Goal: Information Seeking & Learning: Learn about a topic

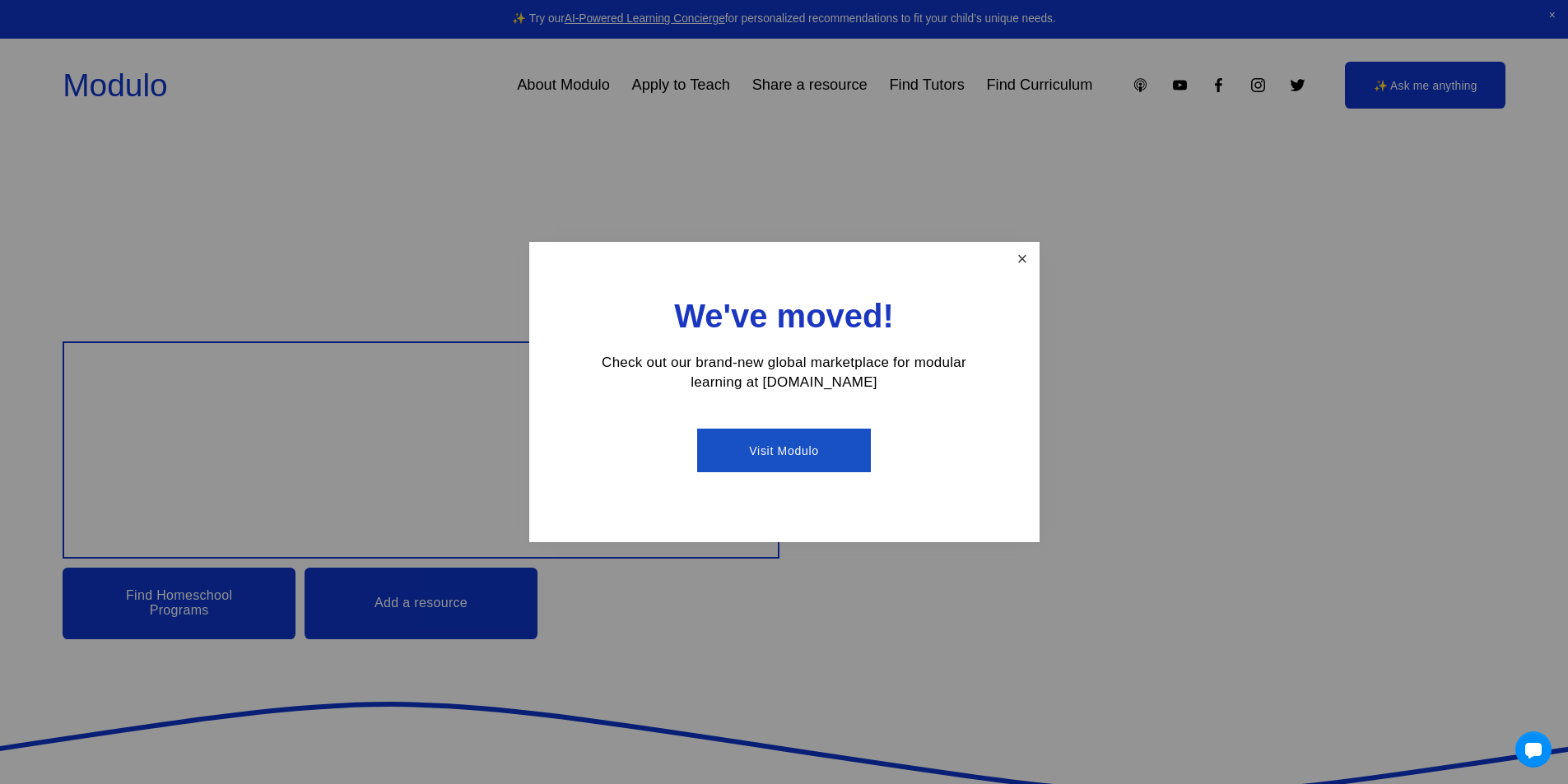
click at [1016, 262] on link "Close" at bounding box center [1022, 258] width 29 height 29
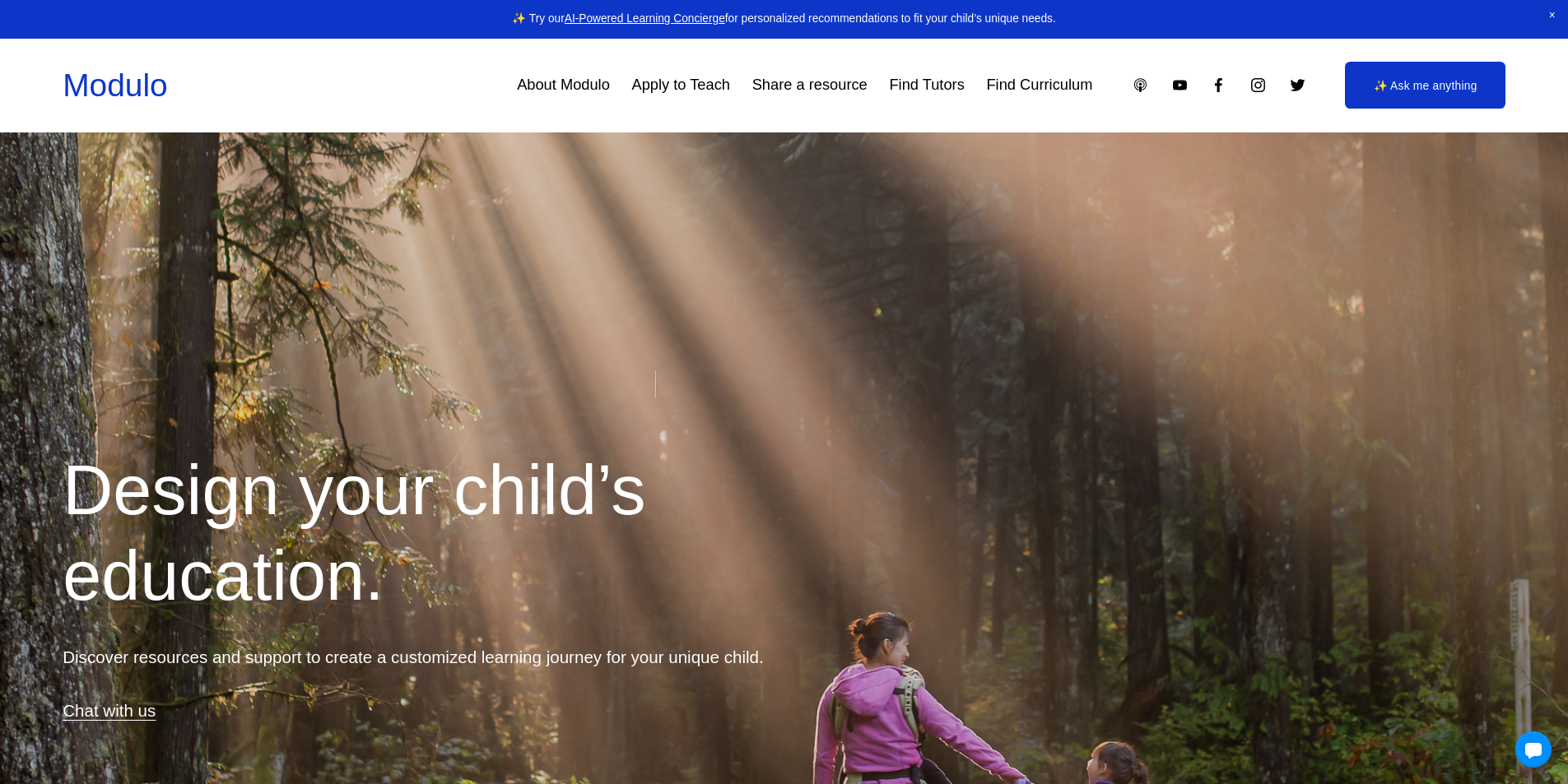
click at [1370, 93] on link "✨ Ask me anything" at bounding box center [1424, 85] width 160 height 47
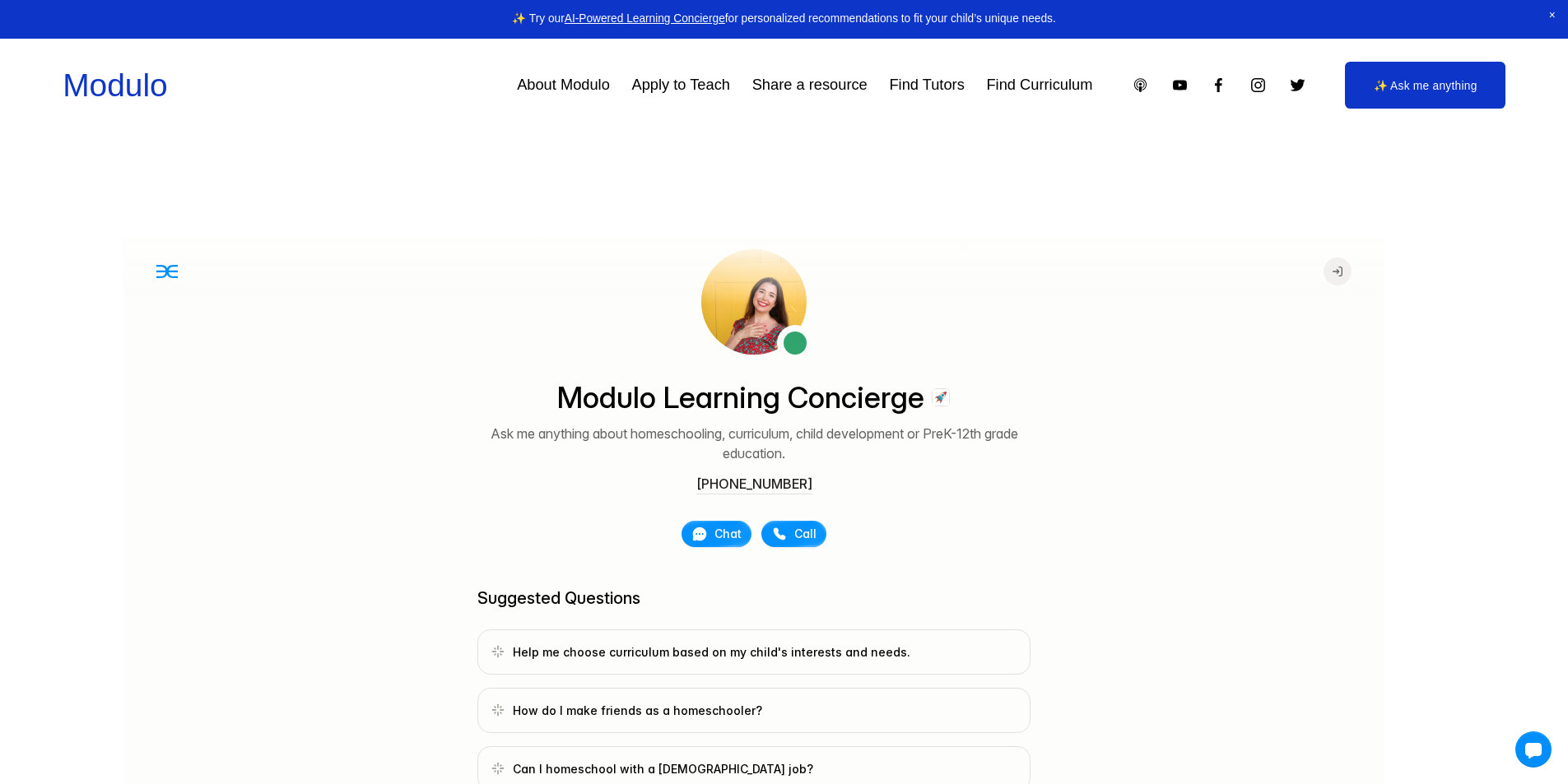
scroll to position [114, 0]
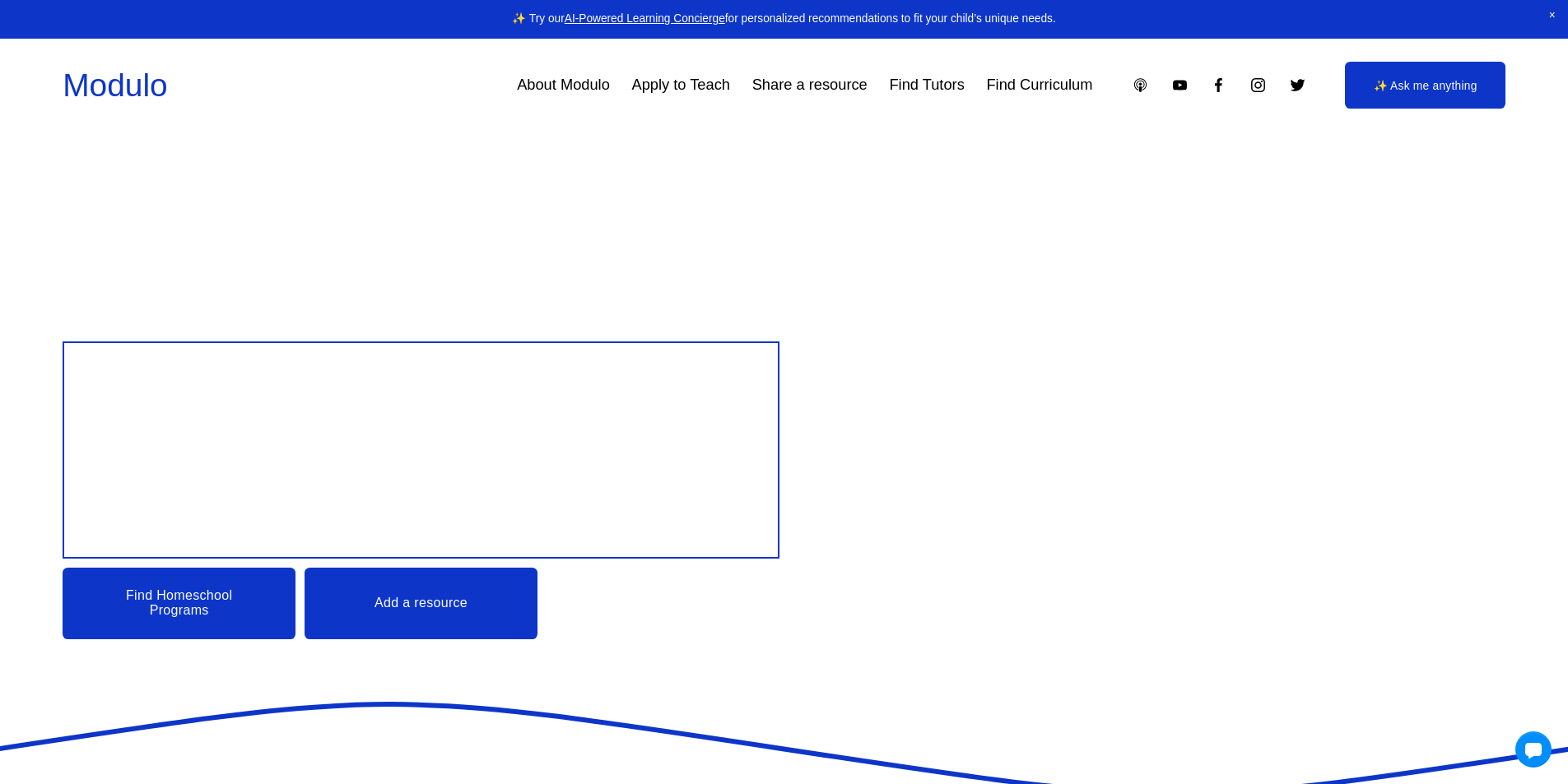
click at [933, 88] on link "Find Tutors" at bounding box center [926, 85] width 75 height 31
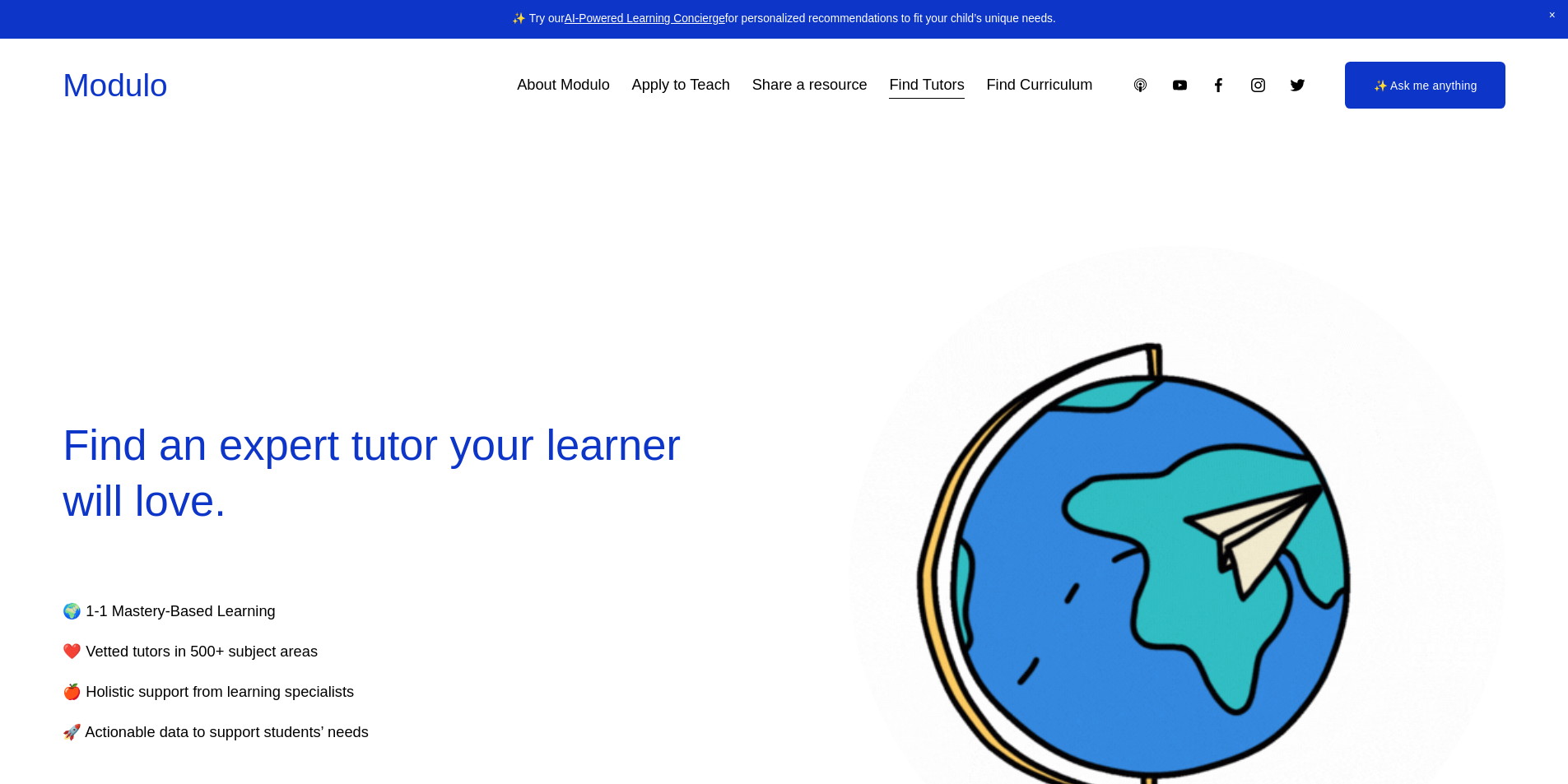
select select "**"
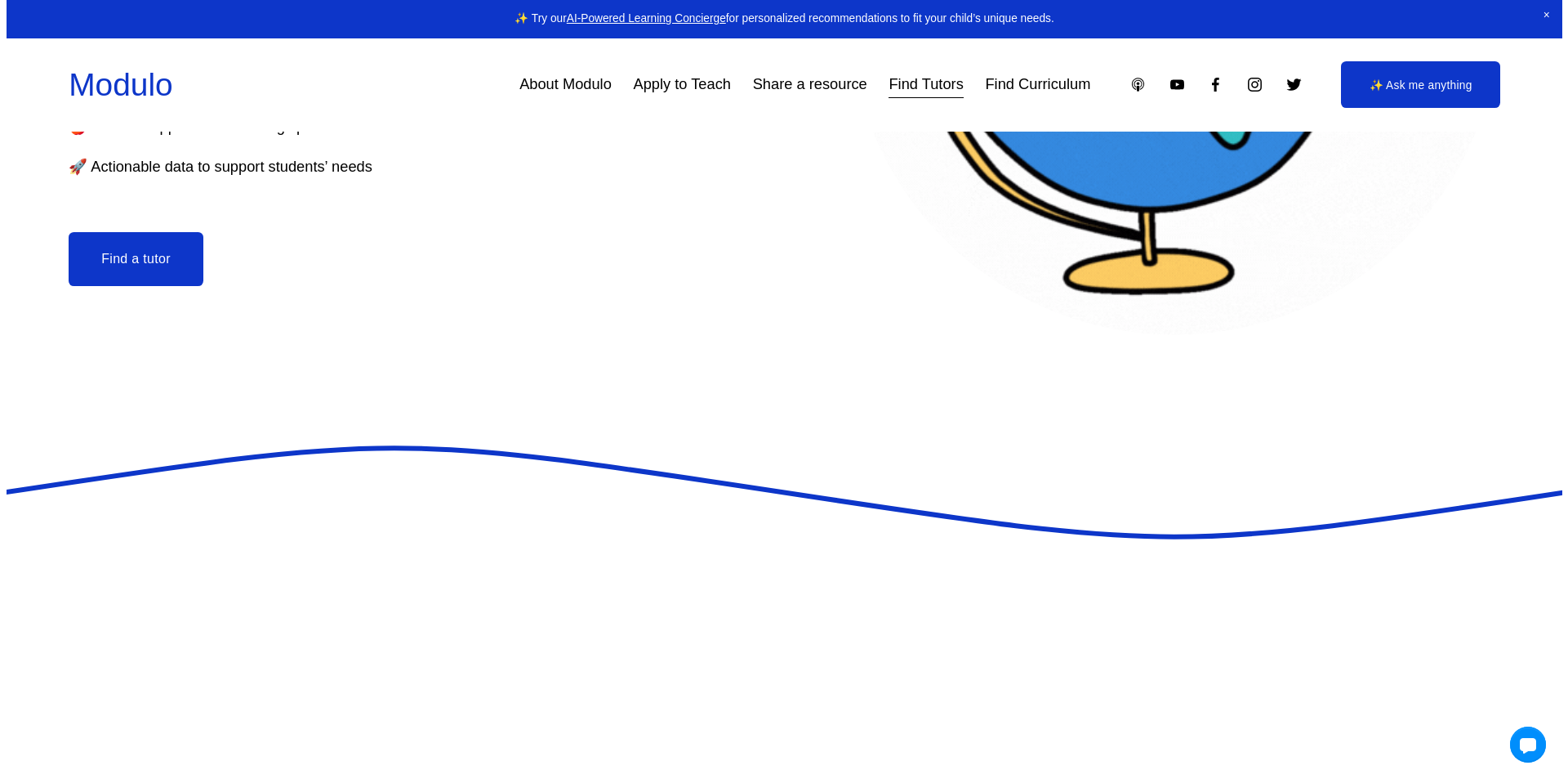
scroll to position [654, 0]
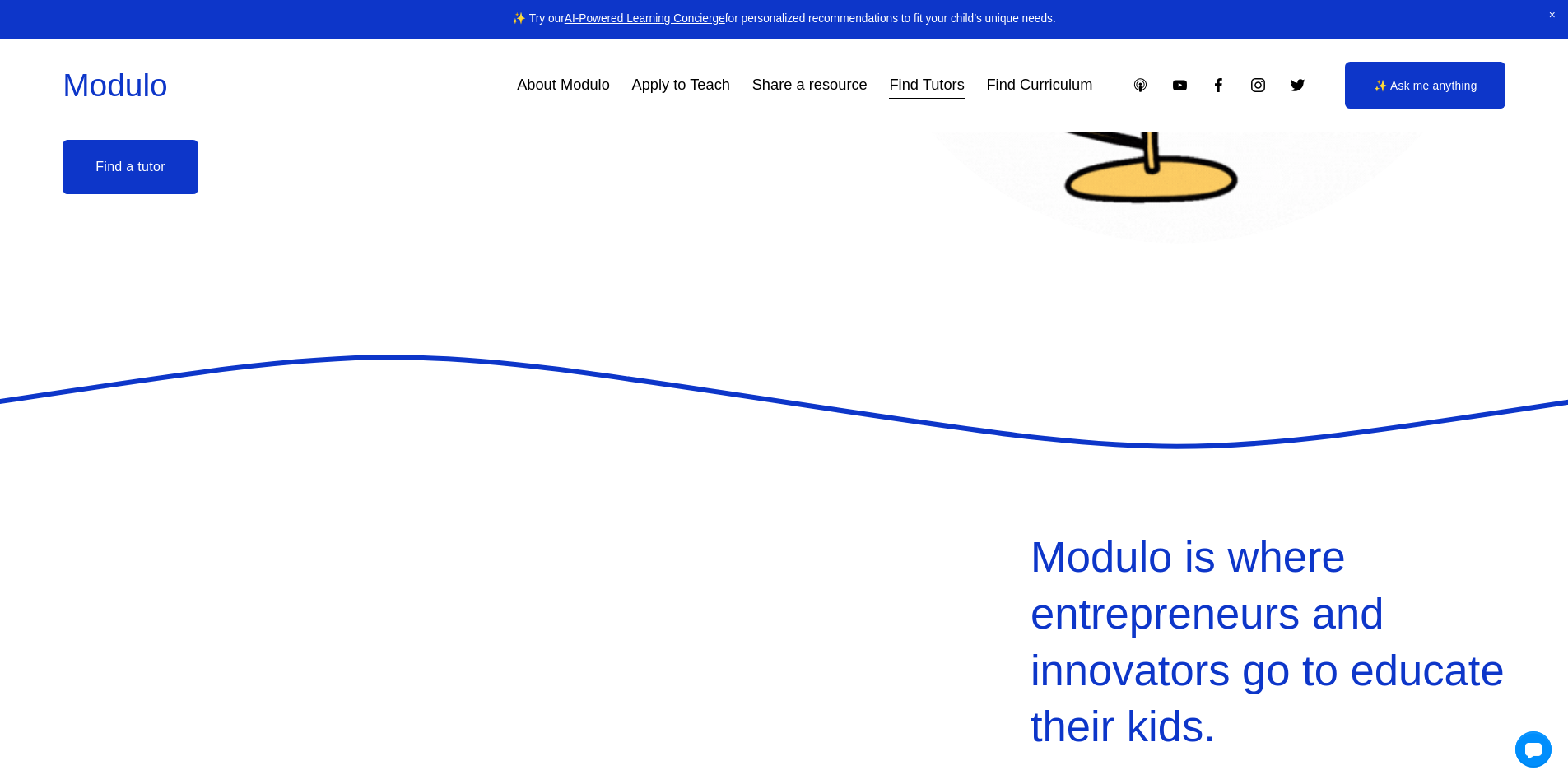
click at [124, 188] on button "Find a tutor" at bounding box center [131, 166] width 136 height 54
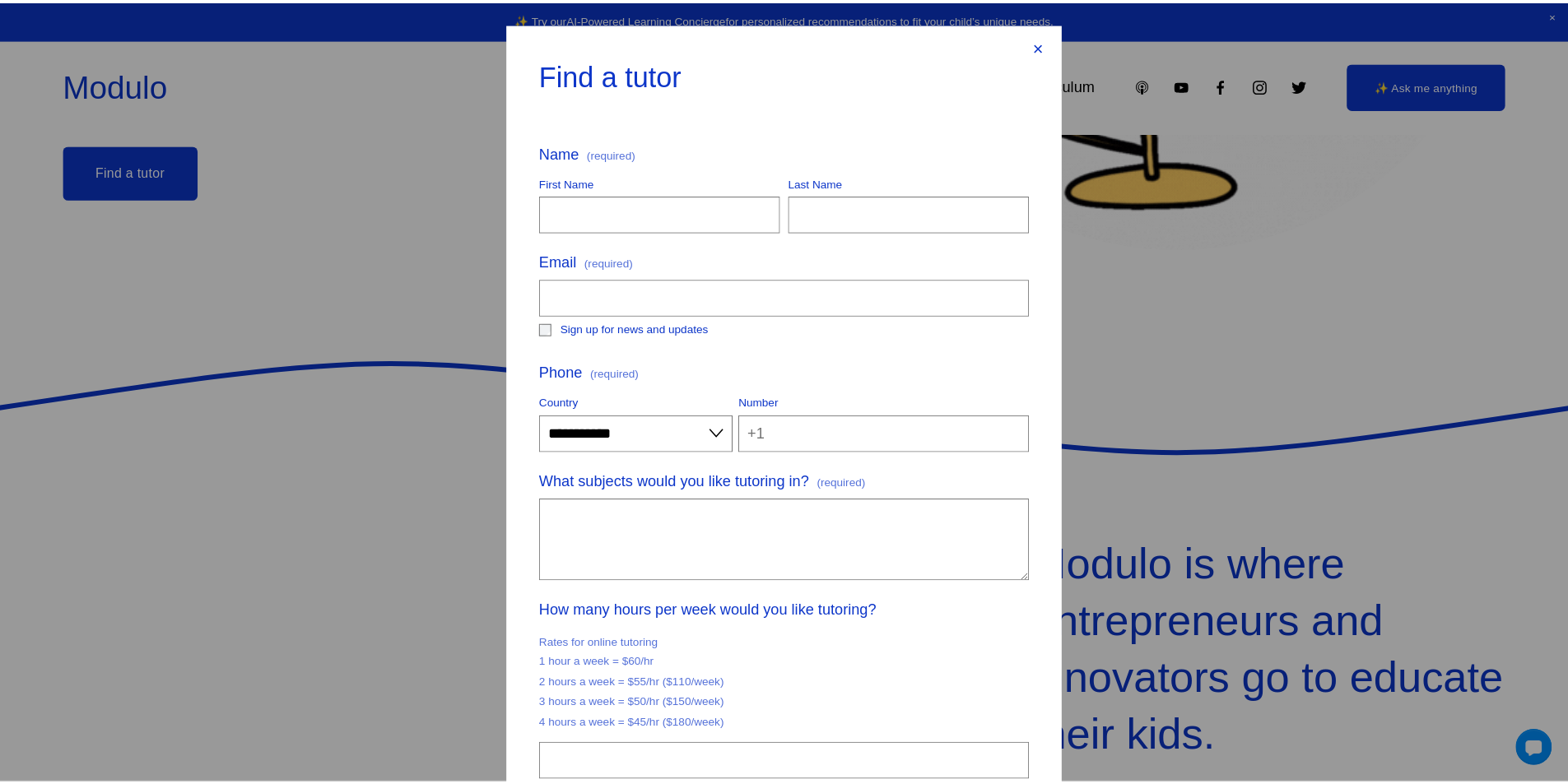
scroll to position [0, 0]
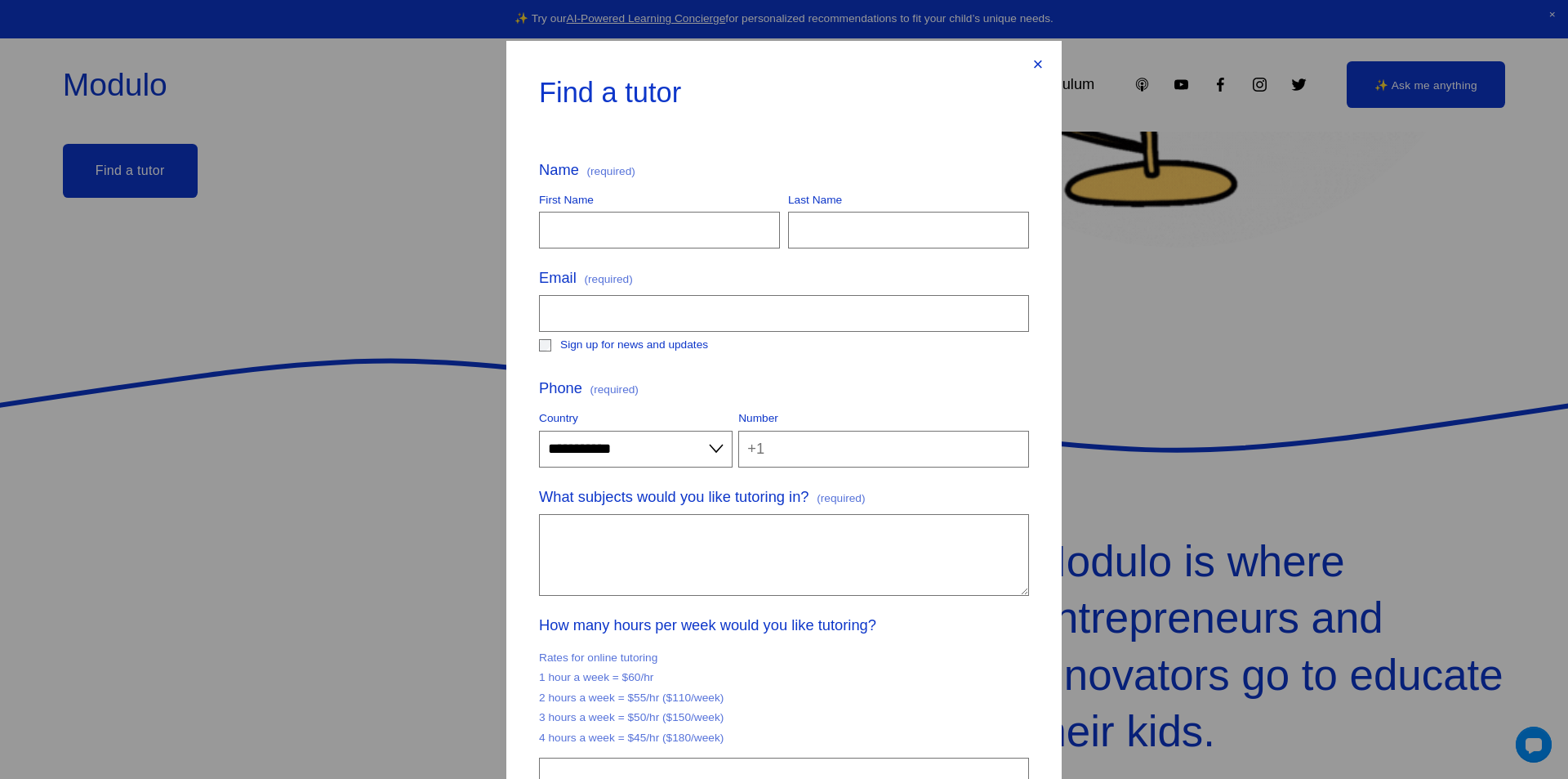
click at [1036, 59] on div "×" at bounding box center [1038, 64] width 18 height 18
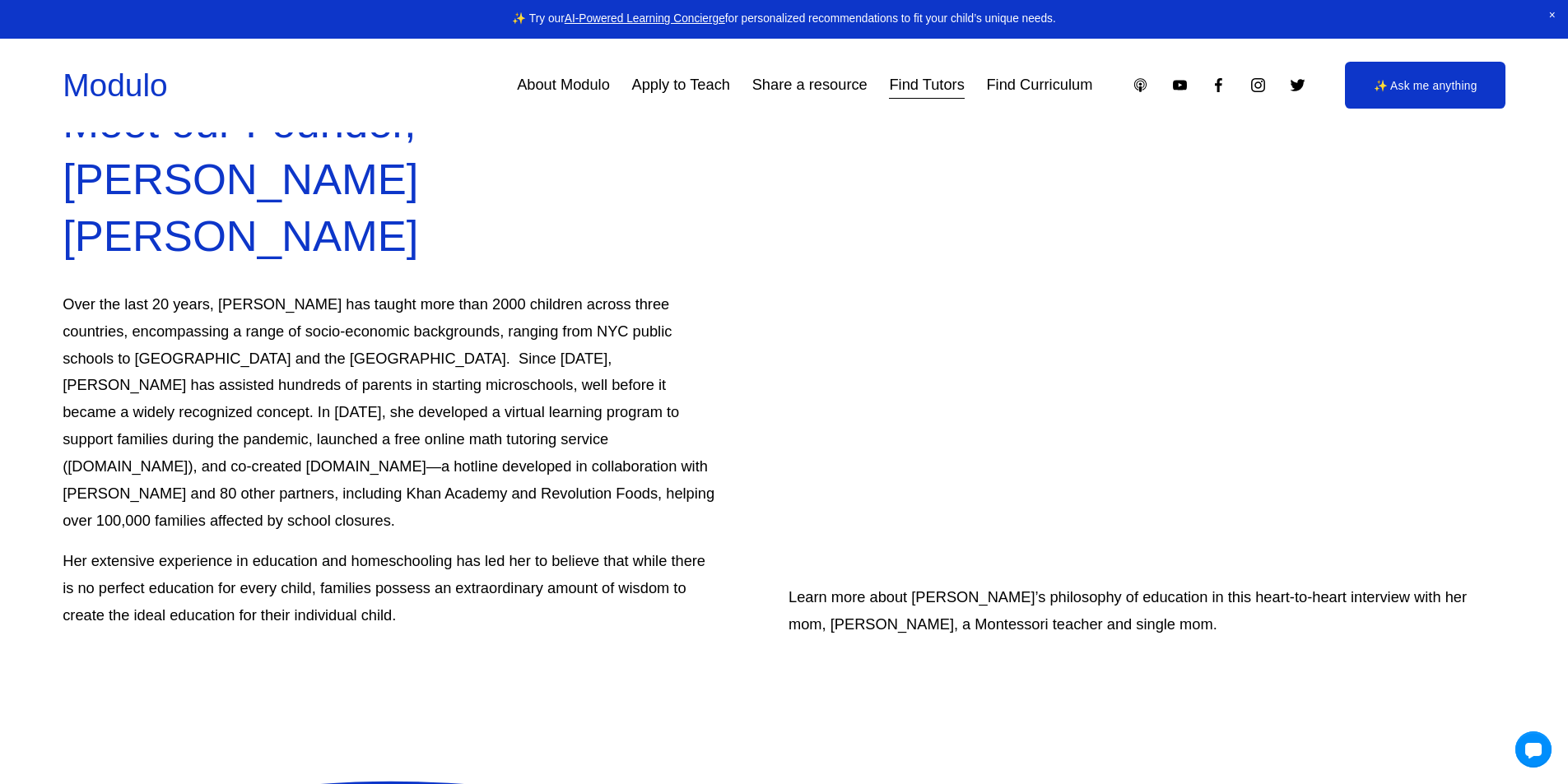
scroll to position [4688, 0]
